Goal: Navigation & Orientation: Understand site structure

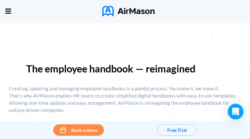
click at [0, 0] on div "Home Employee Handbook Builder Automated Policy Updates Solutions Pricing About…" at bounding box center [0, 0] width 0 height 0
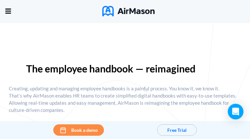
click at [118, 8] on img at bounding box center [128, 11] width 52 height 10
click at [0, 0] on div "Home Employee Handbook Builder Automated Policy Updates Solutions Pricing About…" at bounding box center [0, 0] width 0 height 0
click at [0, 0] on span "Resources" at bounding box center [0, 0] width 0 height 0
click at [0, 0] on span "Solutions" at bounding box center [0, 0] width 0 height 0
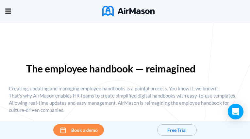
click at [0, 0] on span "Solutions" at bounding box center [0, 0] width 0 height 0
click at [0, 0] on icon at bounding box center [0, 0] width 0 height 0
